Goal: Task Accomplishment & Management: Use online tool/utility

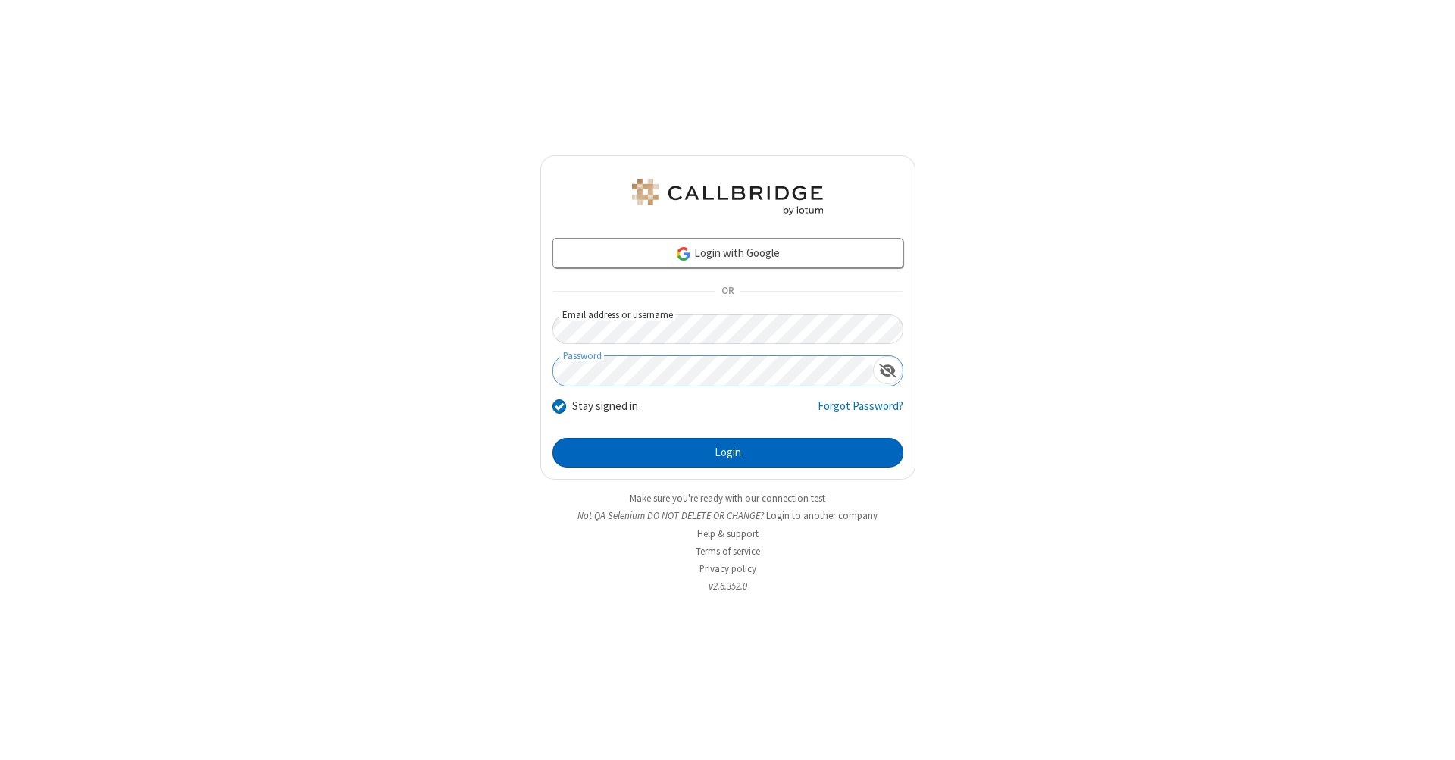
click at [728, 453] on button "Login" at bounding box center [728, 453] width 351 height 30
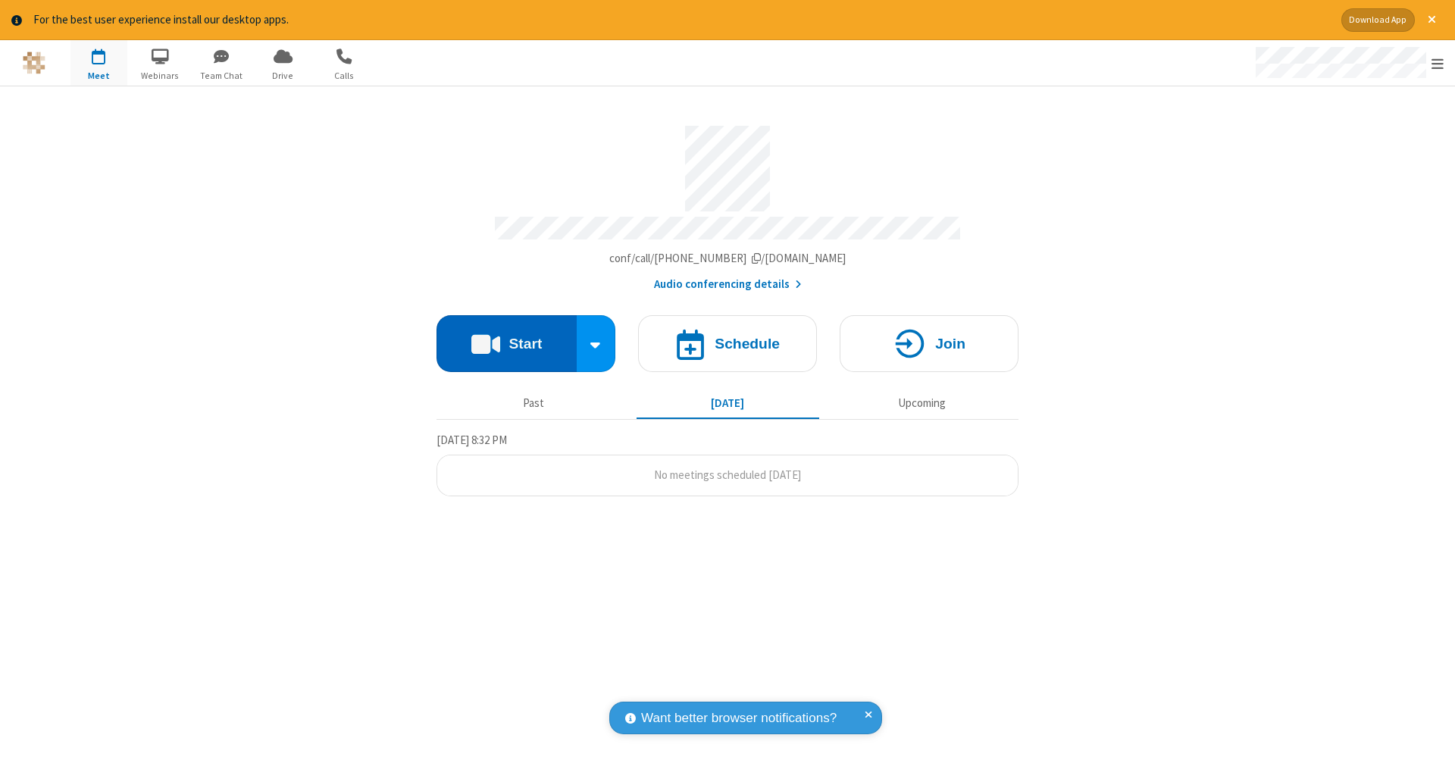
click at [506, 336] on button "Start" at bounding box center [507, 343] width 140 height 57
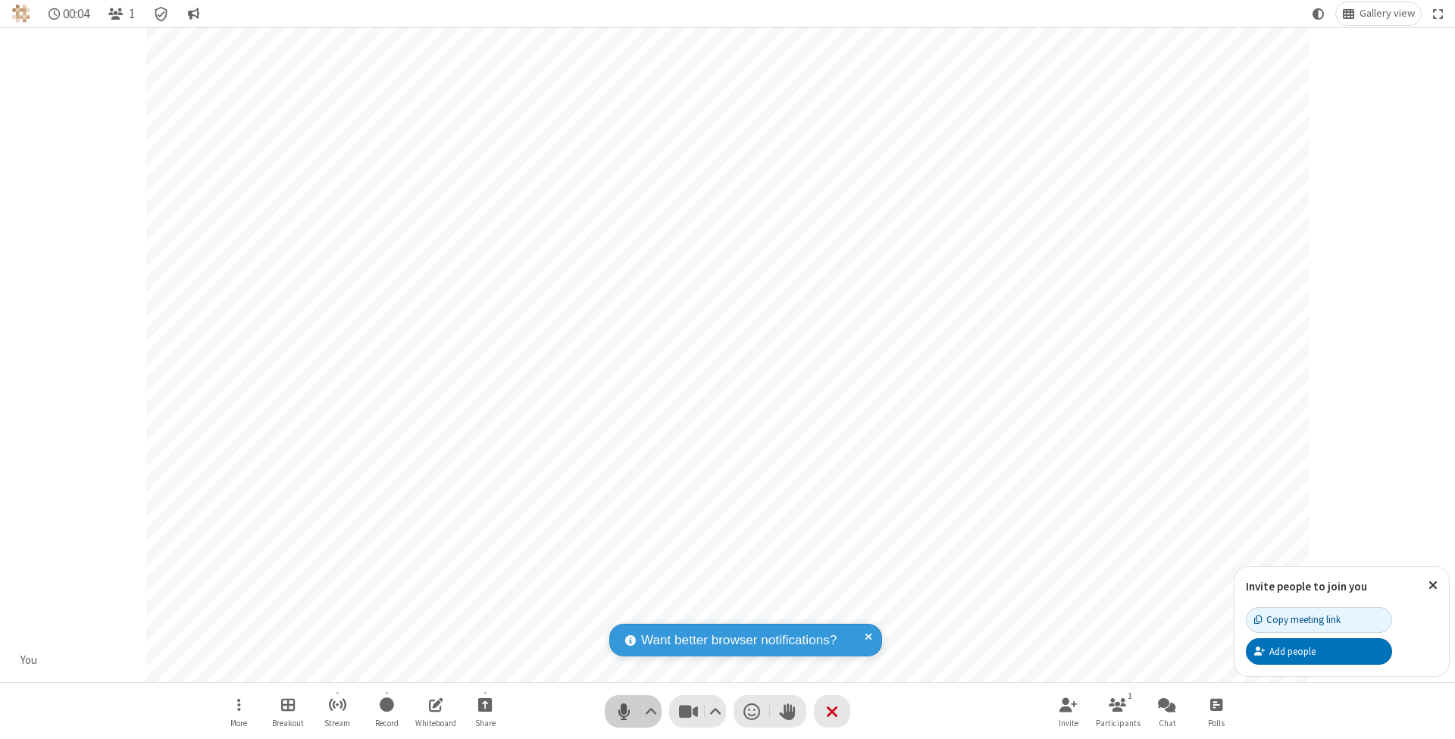
click at [624, 711] on span "Mute (⌘+Shift+A)" at bounding box center [624, 711] width 23 height 22
click at [624, 711] on span "Unmute (⌘+Shift+A)" at bounding box center [624, 711] width 23 height 22
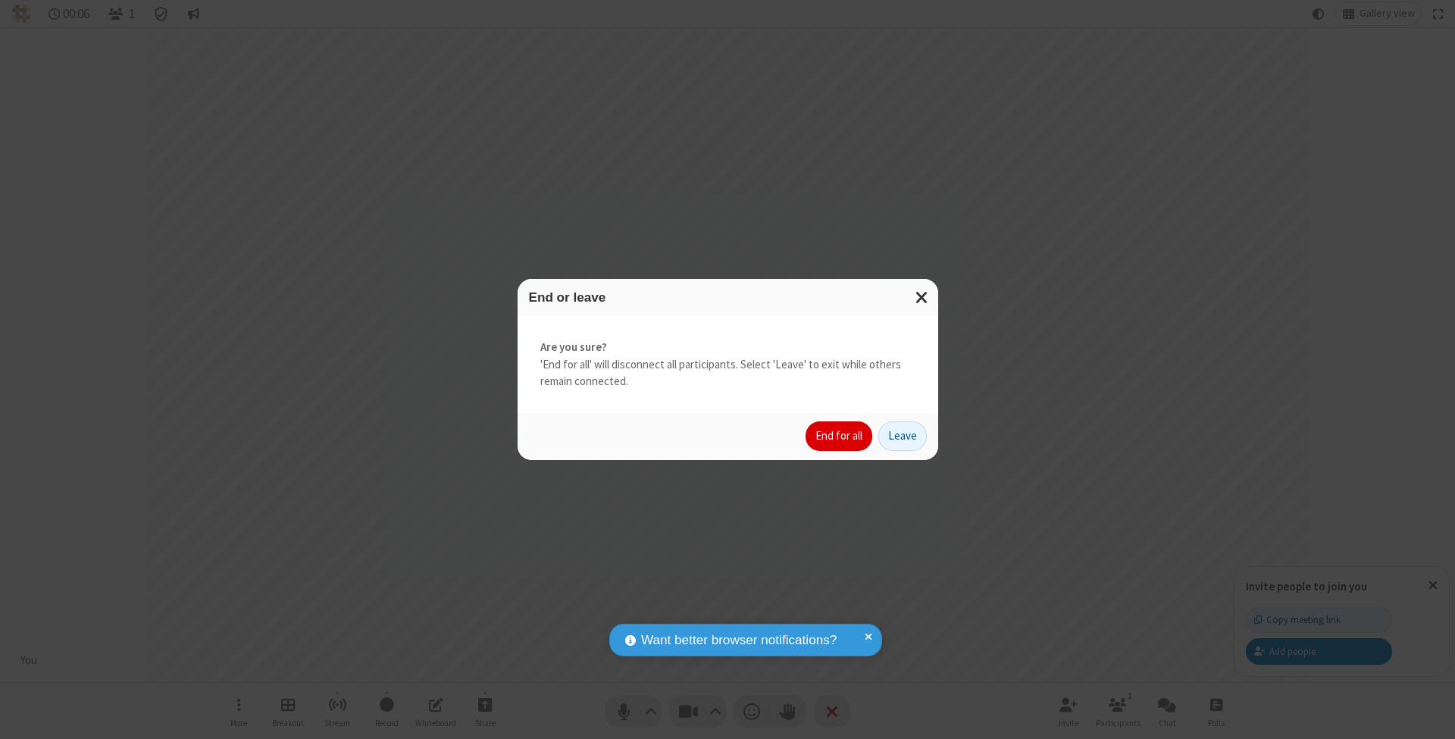
click at [840, 435] on button "End for all" at bounding box center [839, 436] width 67 height 30
